Goal: Information Seeking & Learning: Understand process/instructions

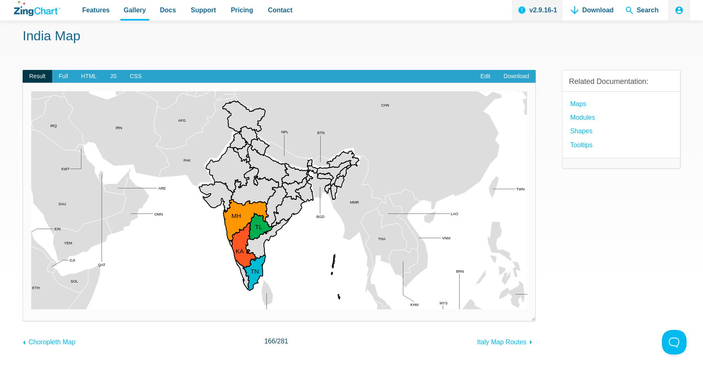
scroll to position [39, 0]
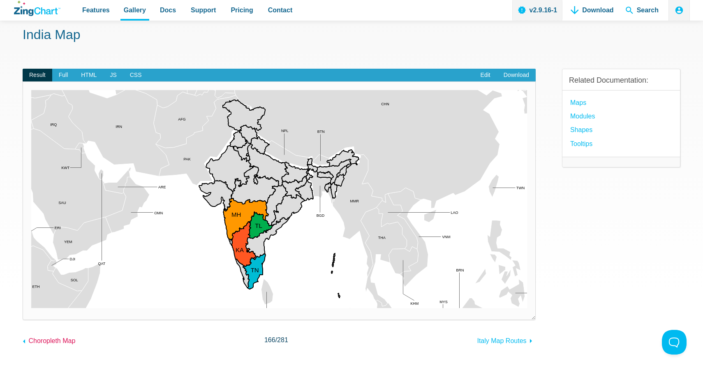
click at [66, 339] on span "Choropleth Map" at bounding box center [51, 340] width 47 height 7
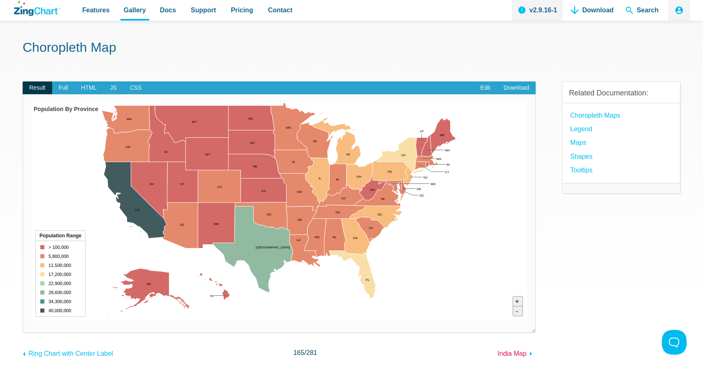
click at [522, 357] on span "India Map" at bounding box center [512, 353] width 29 height 7
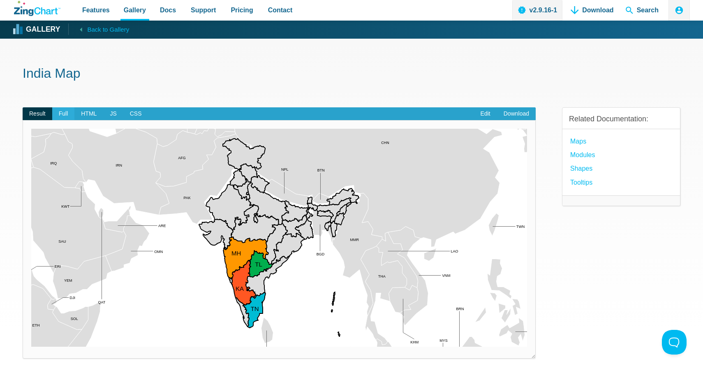
click at [65, 111] on span "Full" at bounding box center [63, 113] width 23 height 13
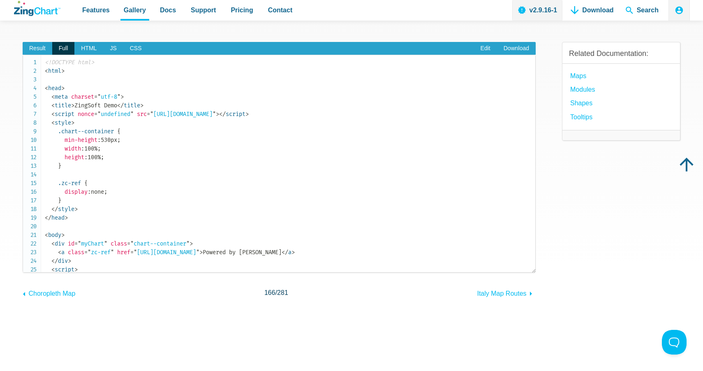
scroll to position [62, 0]
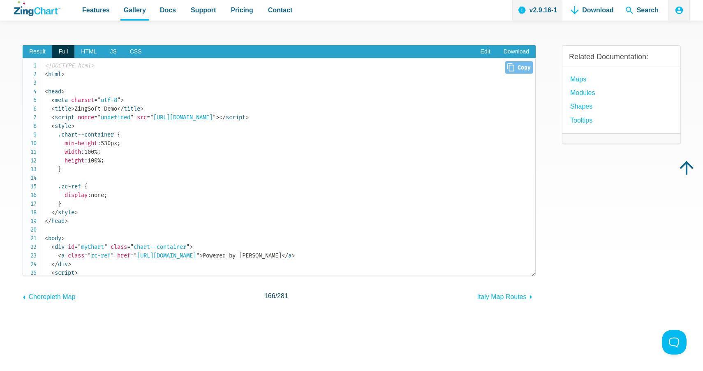
drag, startPoint x: 159, startPoint y: 118, endPoint x: 304, endPoint y: 118, distance: 145.2
click at [216, 118] on span "= " https://cdn.zingchart.com/zingchart.min.js "" at bounding box center [181, 117] width 69 height 7
click at [80, 53] on span "HTML" at bounding box center [88, 51] width 29 height 13
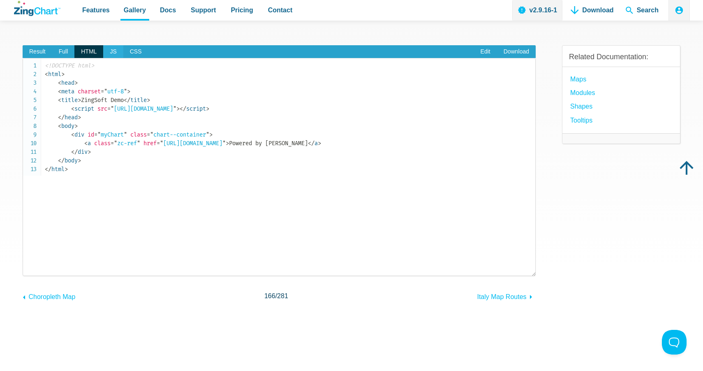
click at [116, 50] on span "JS" at bounding box center [113, 51] width 20 height 13
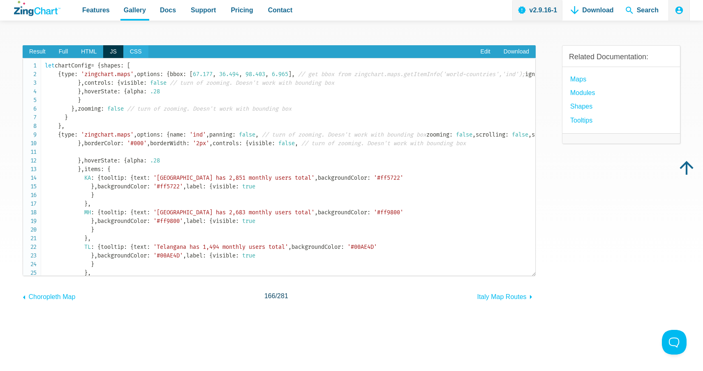
click at [137, 52] on span "CSS" at bounding box center [135, 51] width 25 height 13
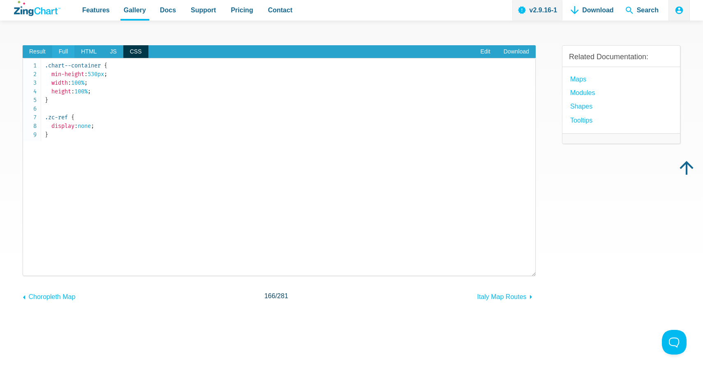
click at [70, 49] on span "Full" at bounding box center [63, 51] width 23 height 13
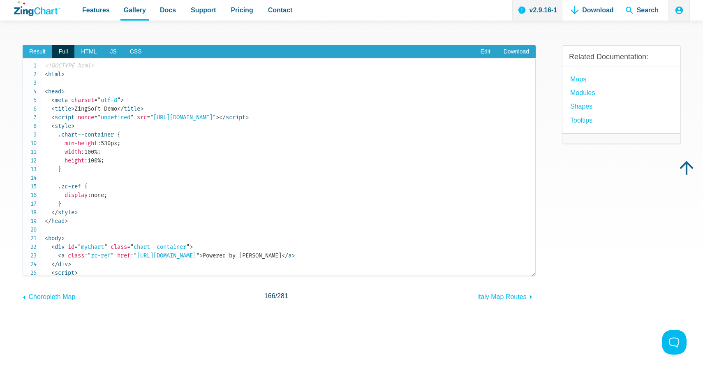
click at [37, 46] on span "Result" at bounding box center [38, 51] width 30 height 13
